Goal: Submit feedback/report problem

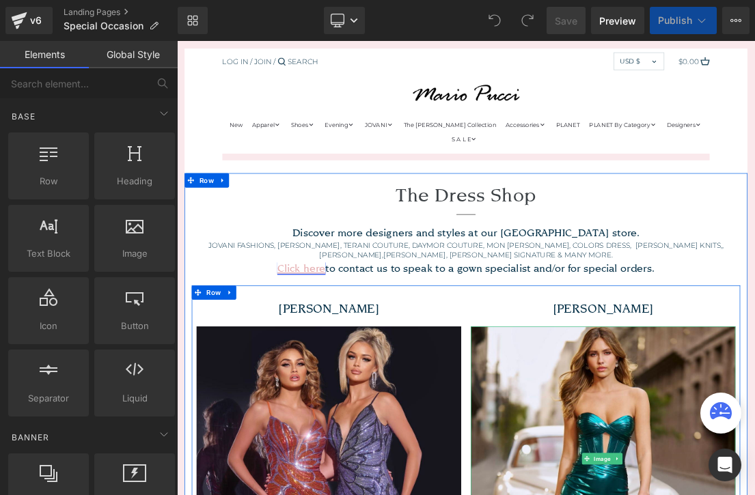
click at [389, 357] on u "Click here" at bounding box center [354, 366] width 69 height 18
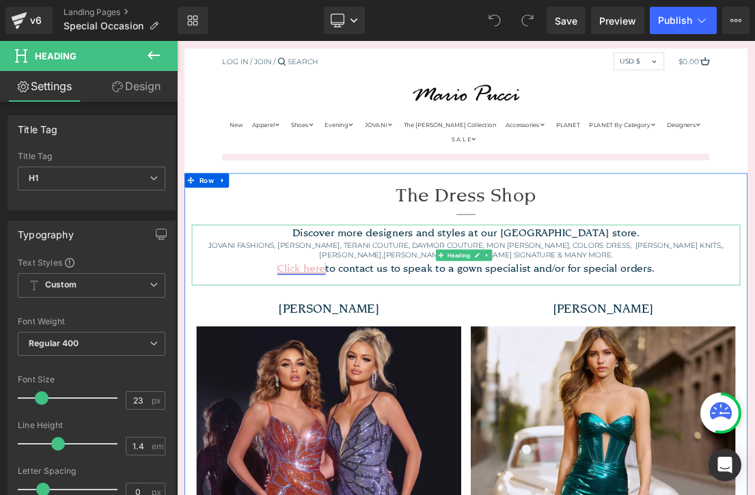
click at [375, 357] on u "Click here" at bounding box center [354, 366] width 69 height 18
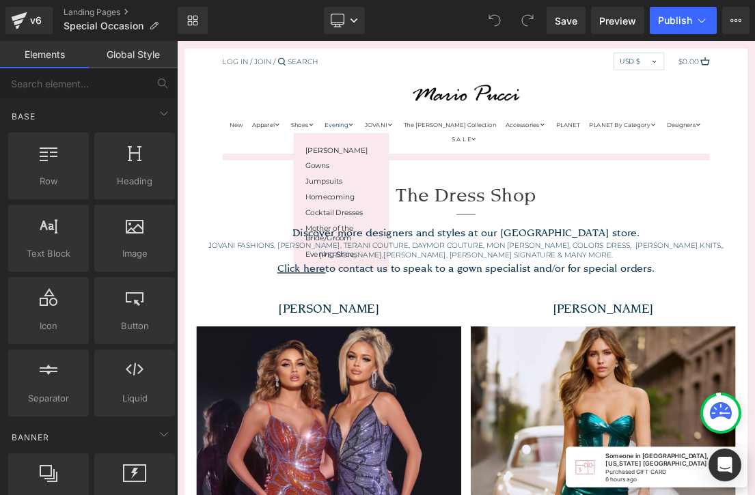
click at [406, 156] on span "Evening" at bounding box center [404, 161] width 33 height 10
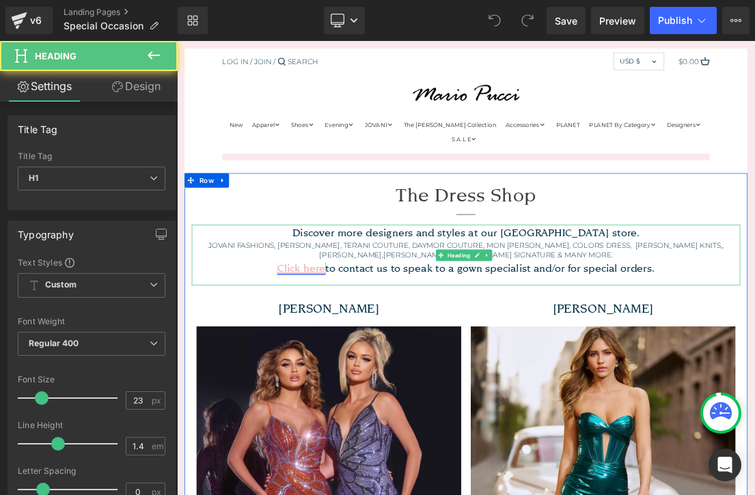
click at [352, 357] on u "Click here" at bounding box center [354, 366] width 69 height 18
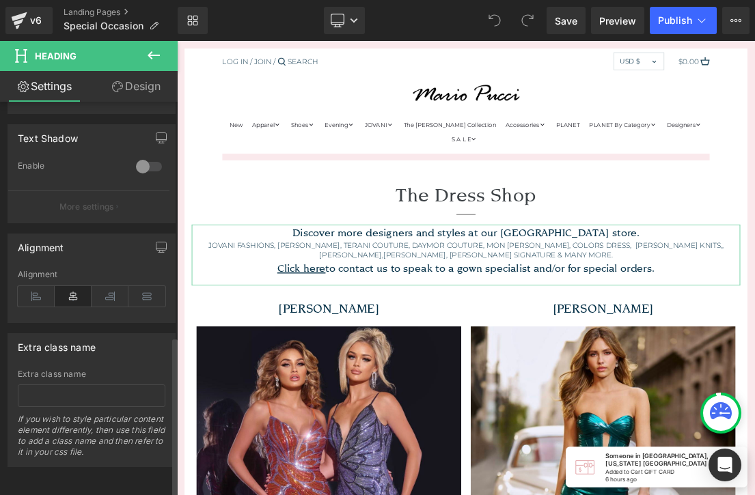
scroll to position [574, 0]
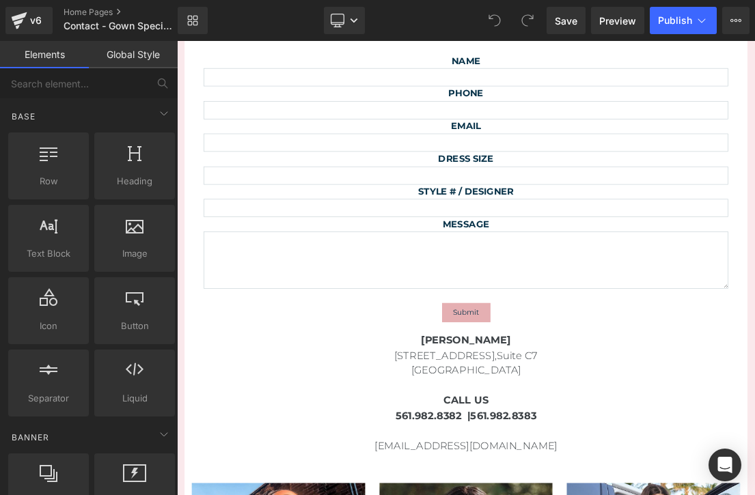
scroll to position [354, 0]
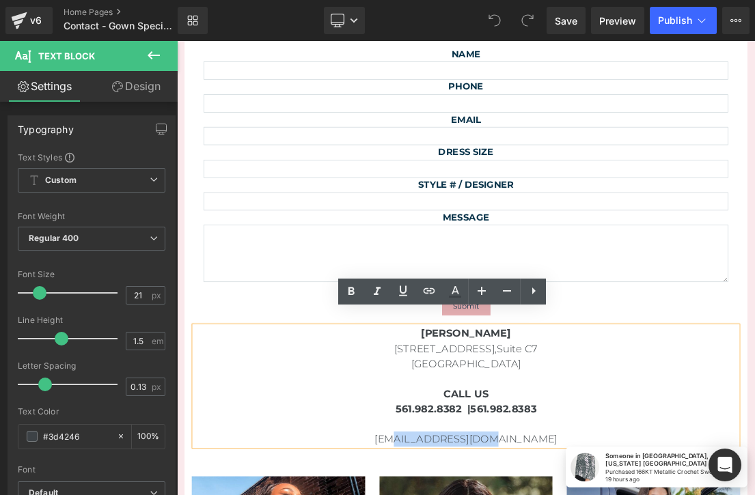
drag, startPoint x: 684, startPoint y: 587, endPoint x: 531, endPoint y: 587, distance: 153.0
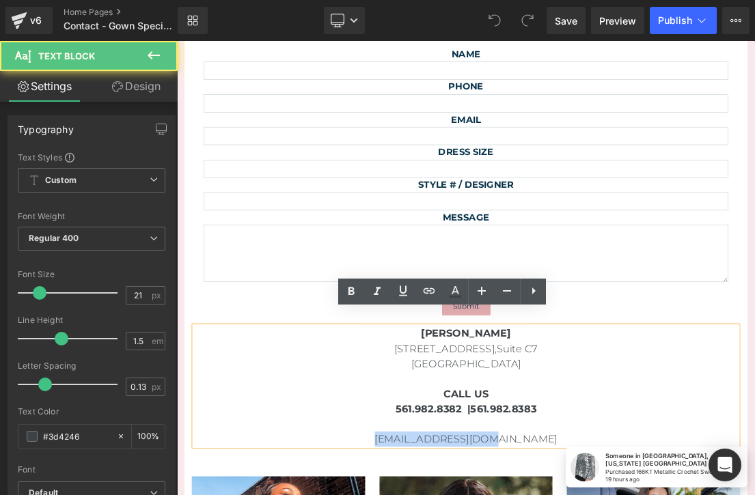
drag, startPoint x: 503, startPoint y: 587, endPoint x: 740, endPoint y: 587, distance: 236.3
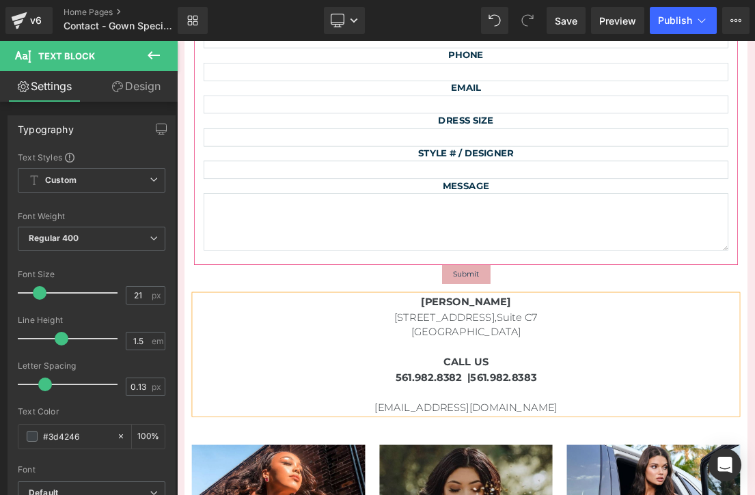
scroll to position [406, 0]
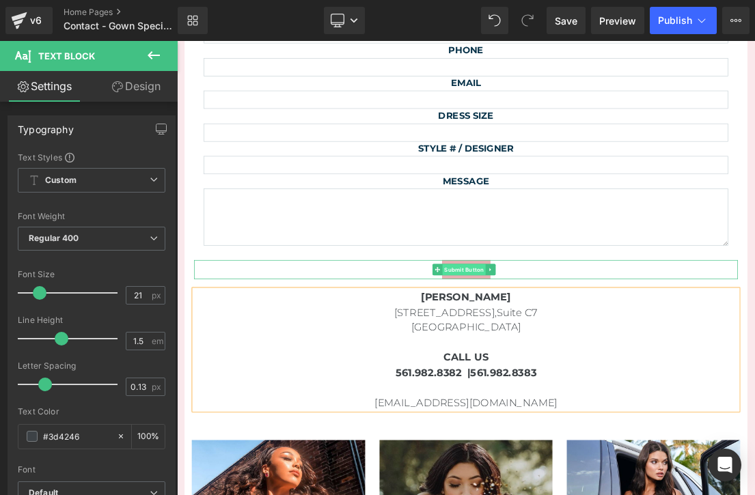
click at [615, 360] on span "Submit Button" at bounding box center [587, 368] width 61 height 16
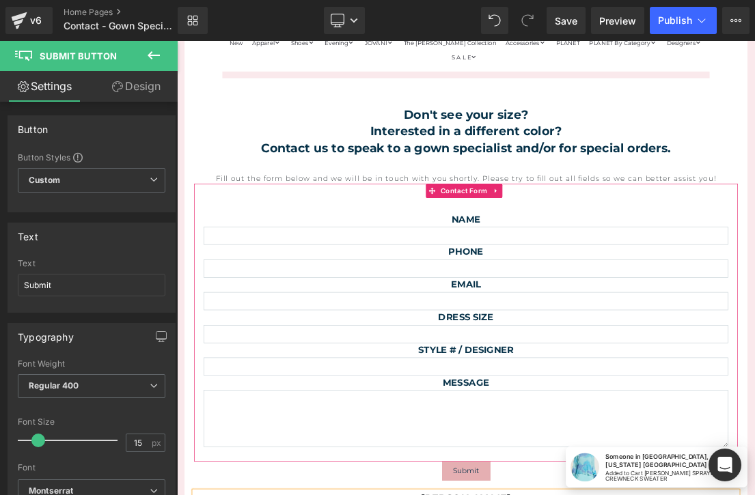
scroll to position [120, 0]
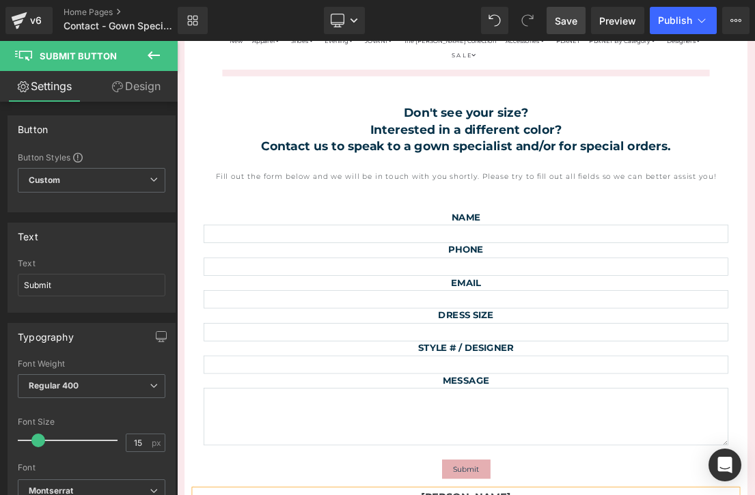
click at [570, 27] on span "Save" at bounding box center [566, 21] width 23 height 14
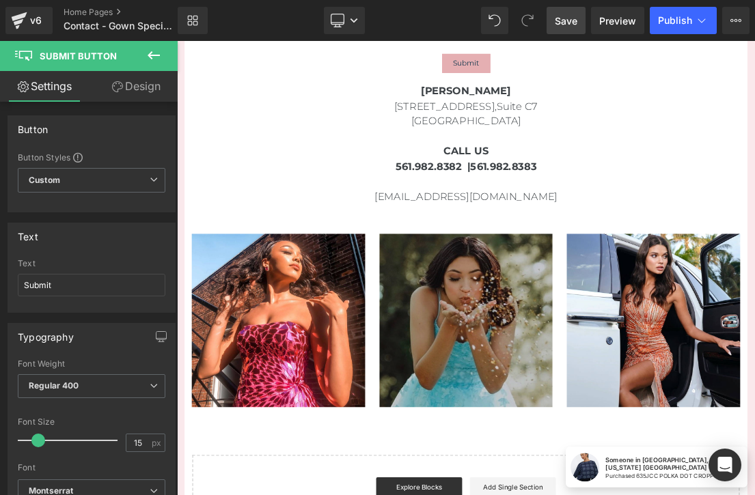
scroll to position [570, 0]
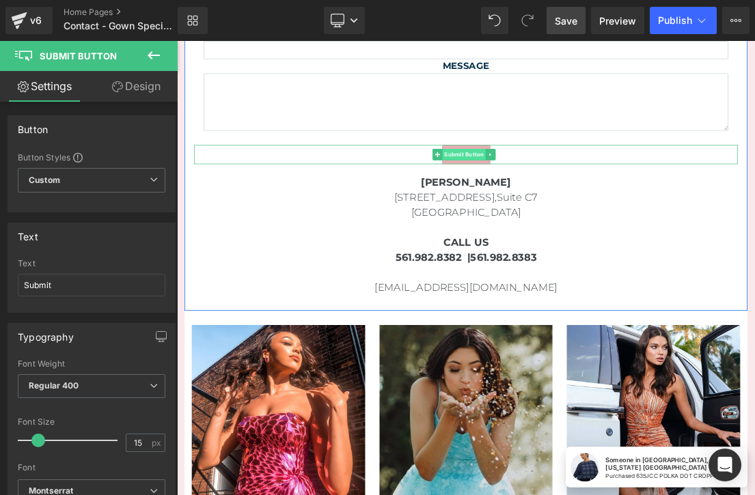
click at [604, 195] on span "Submit Button" at bounding box center [587, 203] width 61 height 16
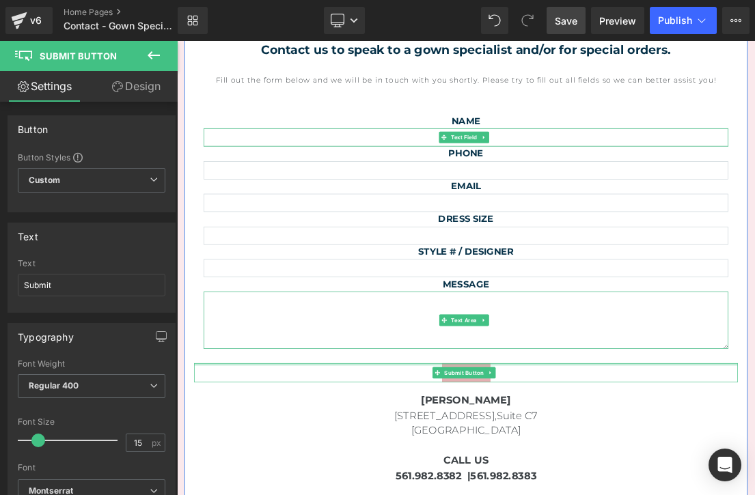
scroll to position [234, 0]
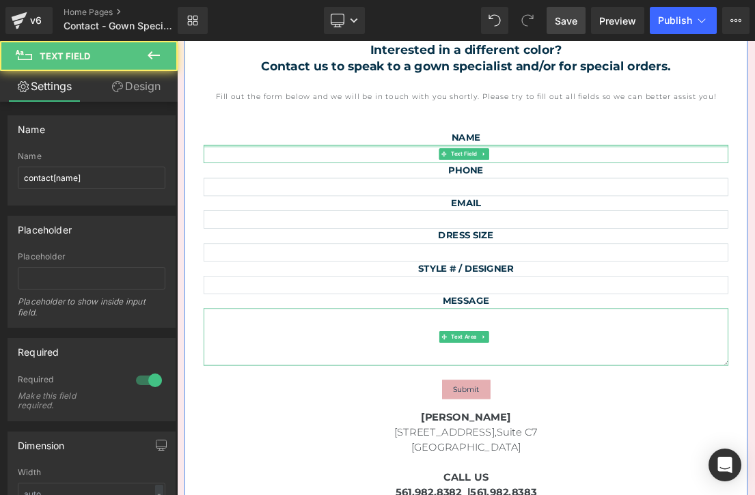
click at [427, 190] on div at bounding box center [590, 191] width 750 height 3
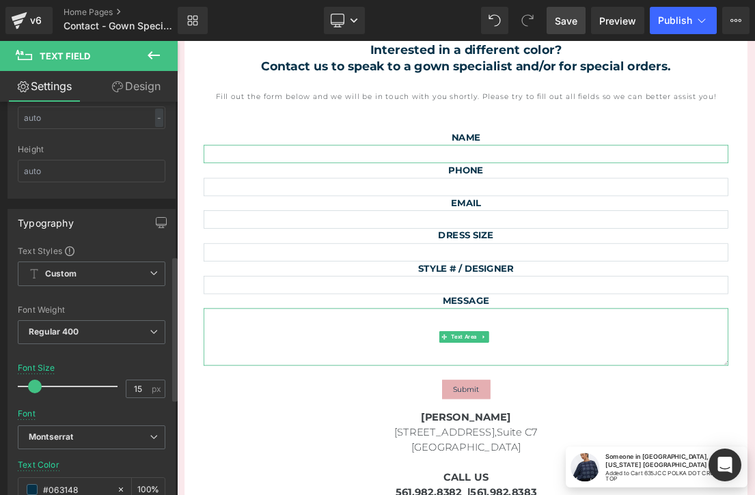
scroll to position [438, 0]
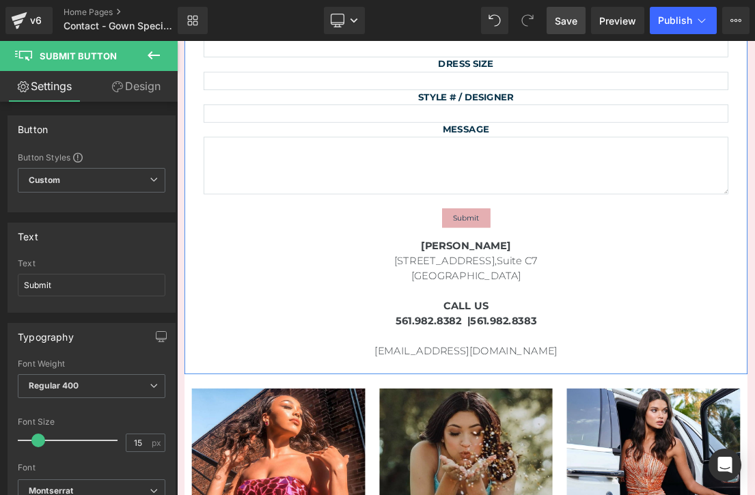
scroll to position [479, 0]
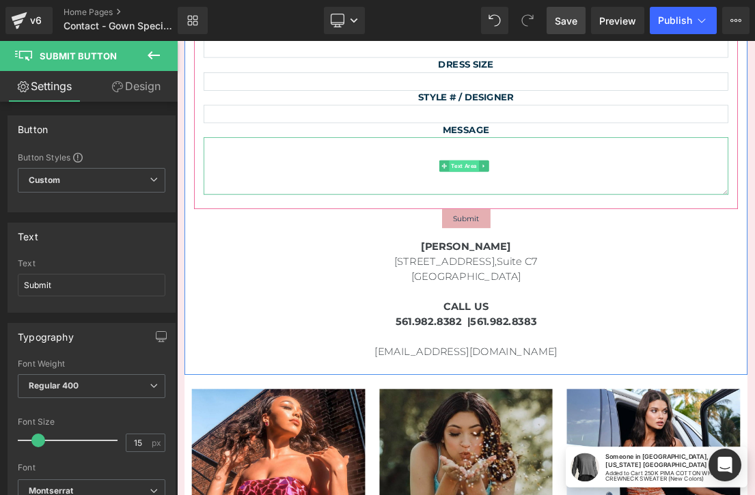
click at [604, 212] on span "Text Area" at bounding box center [587, 220] width 42 height 16
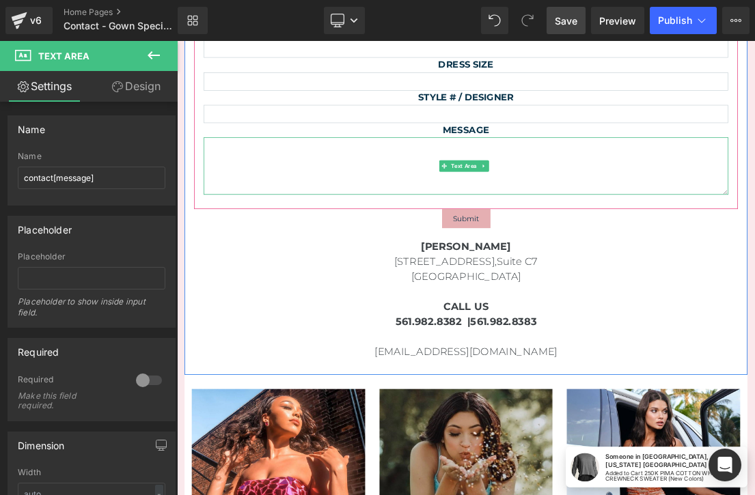
click at [390, 179] on div at bounding box center [590, 180] width 750 height 3
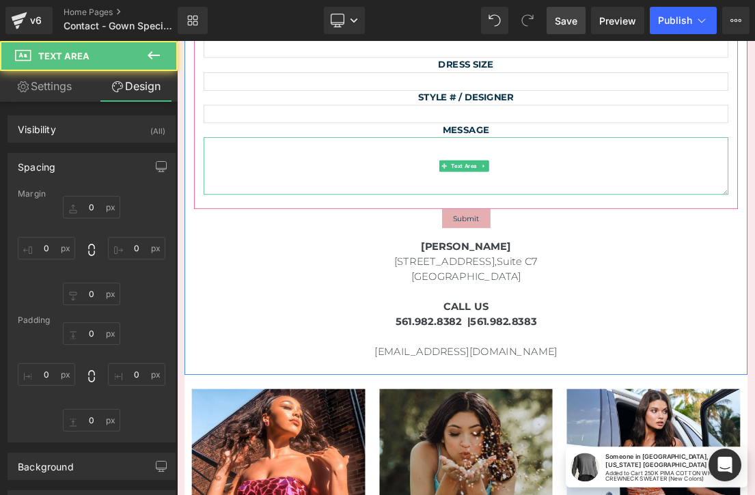
type input "0"
type input "9"
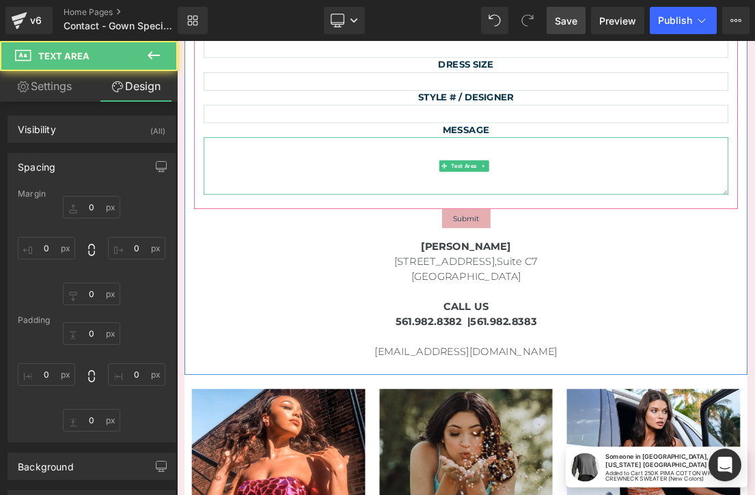
type input "12"
type input "9"
type input "12"
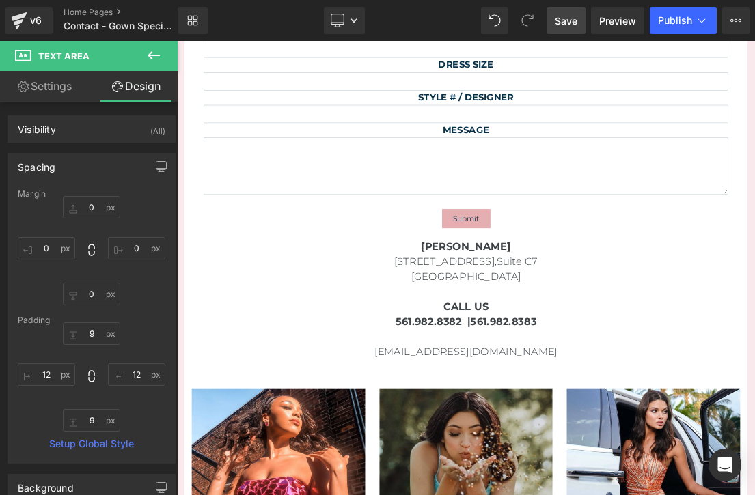
scroll to position [0, 0]
